Goal: Navigation & Orientation: Find specific page/section

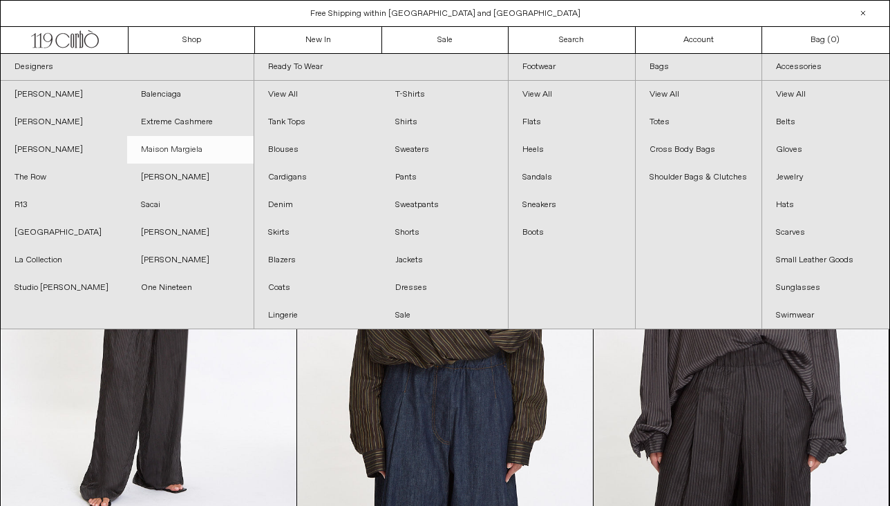
click at [188, 146] on link "Maison Margiela" at bounding box center [190, 150] width 126 height 28
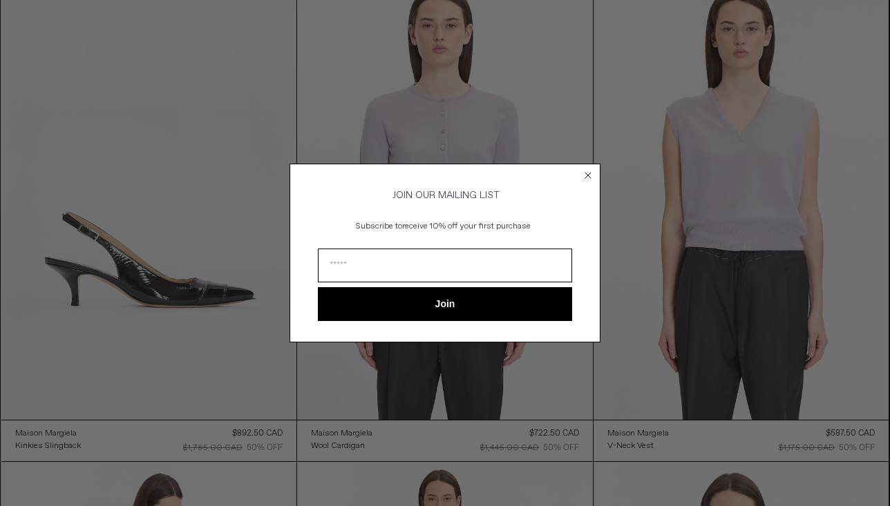
click at [589, 171] on circle "Close dialog" at bounding box center [588, 175] width 13 height 13
